Goal: Transaction & Acquisition: Purchase product/service

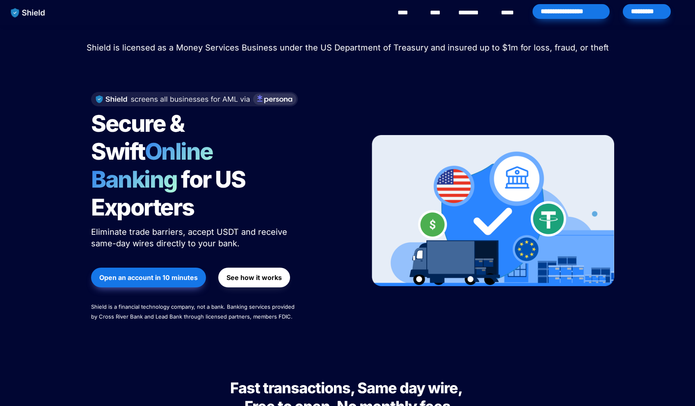
click at [651, 18] on div "*********" at bounding box center [647, 11] width 48 height 15
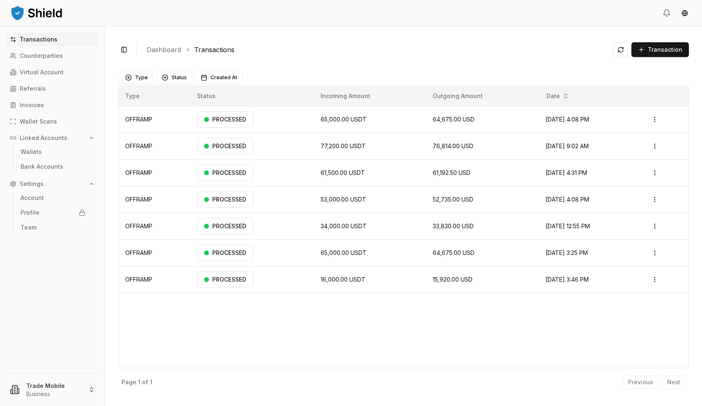
click at [373, 70] on div "Type Status Created At" at bounding box center [403, 77] width 571 height 16
click at [305, 48] on ol "Dashboard Transactions" at bounding box center [377, 50] width 460 height 10
click at [94, 140] on icon "button" at bounding box center [91, 138] width 7 height 7
click at [656, 46] on span "Transaction" at bounding box center [665, 50] width 34 height 8
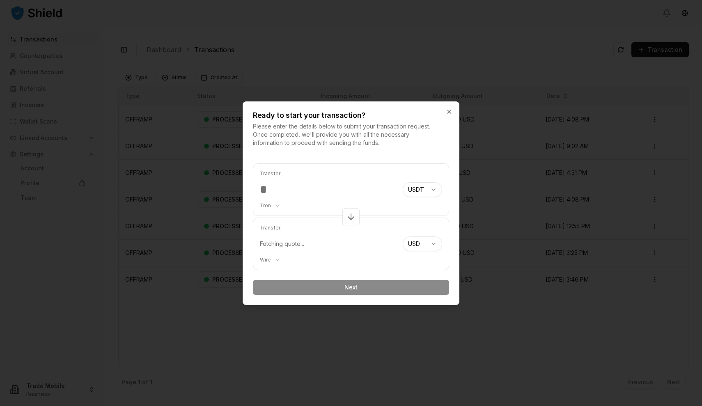
type input "*****"
click at [310, 248] on div "Transfer Fetching quote... Wire *** ****" at bounding box center [328, 244] width 136 height 52
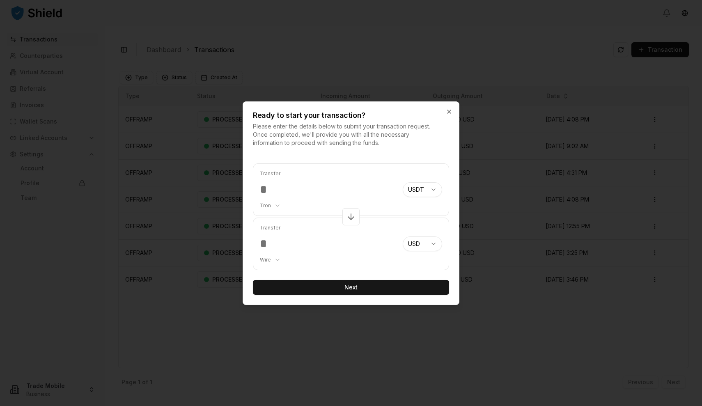
type input "*****"
click at [360, 287] on button "Next" at bounding box center [351, 287] width 196 height 15
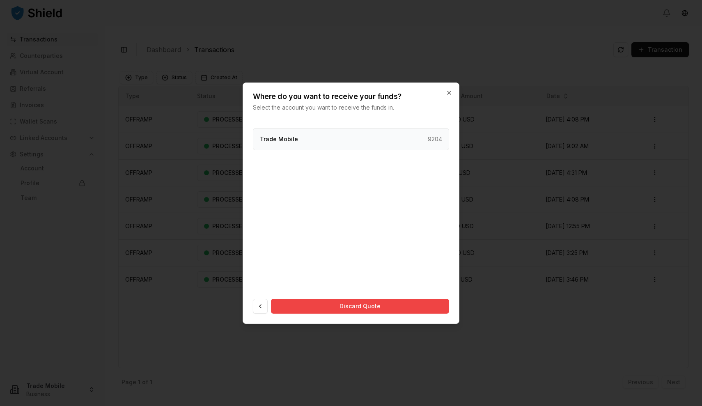
click at [434, 140] on p "9204" at bounding box center [435, 139] width 14 height 8
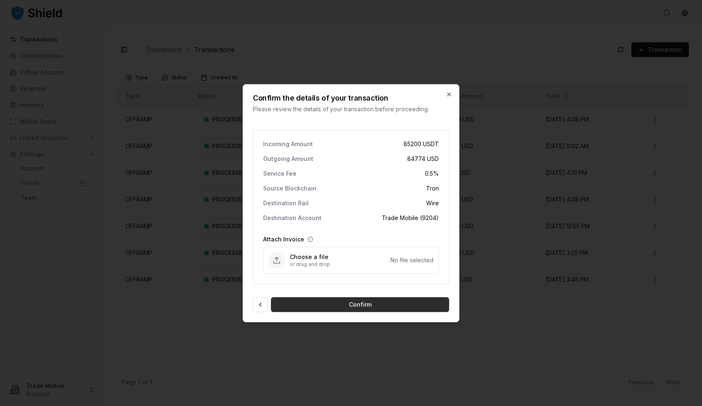
click at [352, 305] on button "Confirm" at bounding box center [360, 304] width 178 height 15
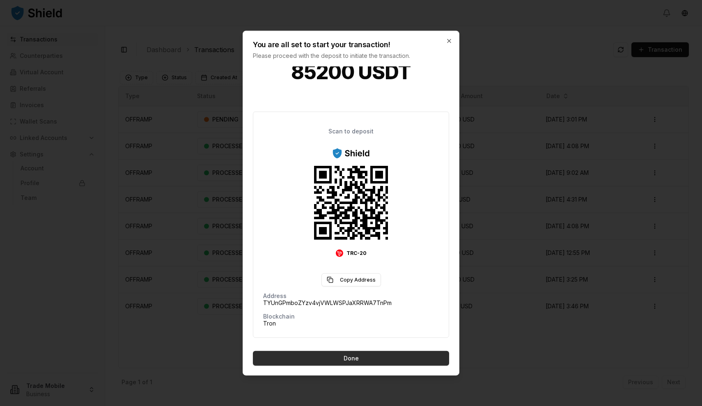
scroll to position [30, 0]
click at [342, 357] on button "Done" at bounding box center [351, 358] width 196 height 15
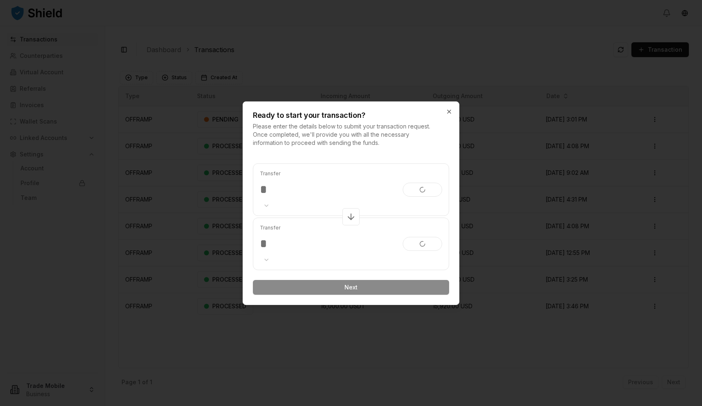
scroll to position [0, 0]
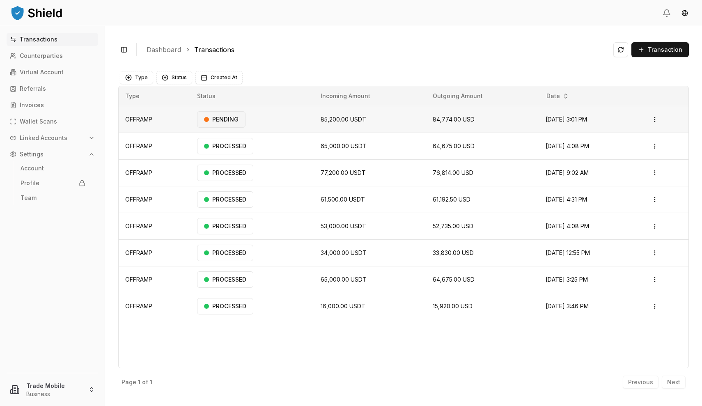
click at [228, 121] on div "PENDING" at bounding box center [221, 119] width 48 height 16
click at [660, 121] on html "Transactions Counterparties Virtual Account Referrals Invoices Wallet Scans Lin…" at bounding box center [351, 203] width 702 height 406
click at [641, 147] on div "View Details" at bounding box center [639, 151] width 50 height 11
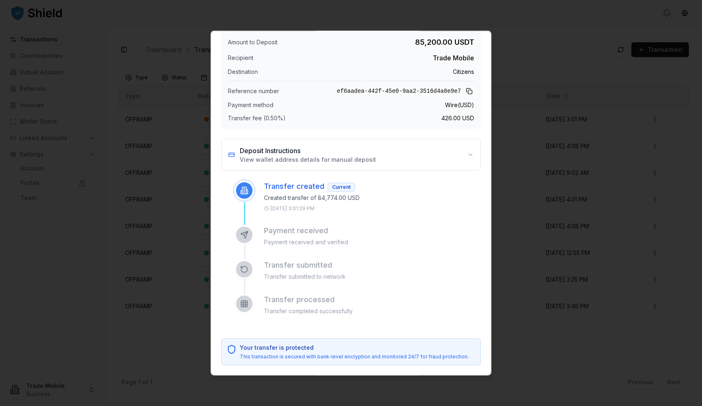
scroll to position [31, 0]
click at [297, 339] on div "Your transfer is protected This transaction is secured with bank-level encrypti…" at bounding box center [350, 351] width 259 height 27
click at [471, 154] on button "Deposit Instructions View wallet address details for manual deposit" at bounding box center [351, 154] width 259 height 31
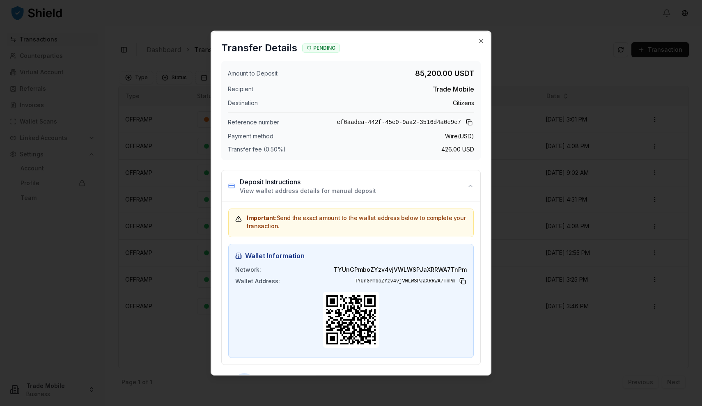
scroll to position [0, 0]
click at [481, 40] on icon "button" at bounding box center [481, 40] width 7 height 7
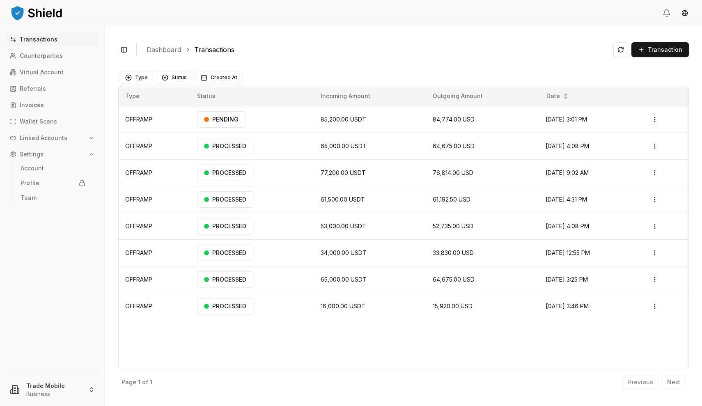
click at [385, 47] on ol "Dashboard Transactions" at bounding box center [377, 50] width 460 height 10
click at [413, 60] on div "Toggle Sidebar Dashboard Transactions Transaction OFFRAMP 85,200.00 USDT 84,774…" at bounding box center [403, 216] width 597 height 380
click at [632, 121] on td "Sep 3, 2025 at 3:01 PM" at bounding box center [590, 119] width 103 height 27
click at [663, 120] on html "Transactions Counterparties Virtual Account Referrals Invoices Wallet Scans Lin…" at bounding box center [351, 203] width 702 height 406
click at [571, 73] on html "Transactions Counterparties Virtual Account Referrals Invoices Wallet Scans Lin…" at bounding box center [351, 203] width 702 height 406
